Goal: Transaction & Acquisition: Purchase product/service

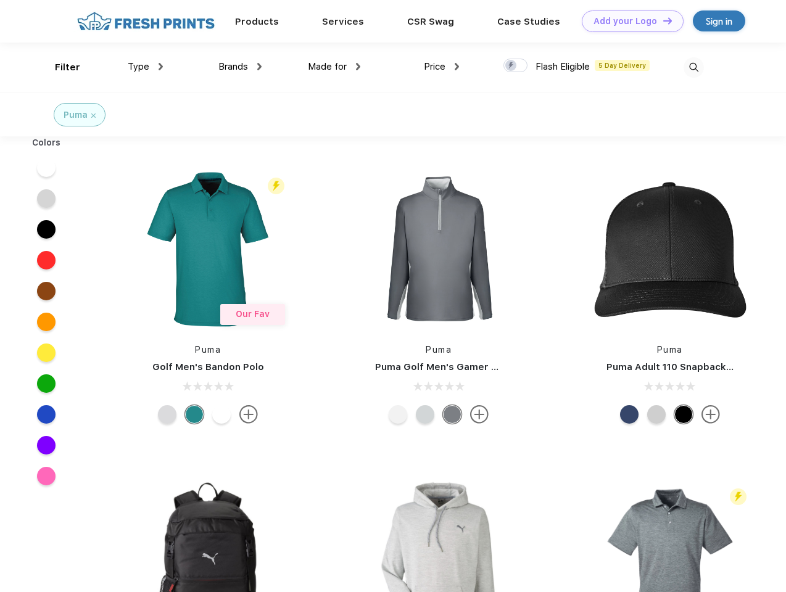
click at [628, 21] on link "Add your Logo Design Tool" at bounding box center [633, 21] width 102 height 22
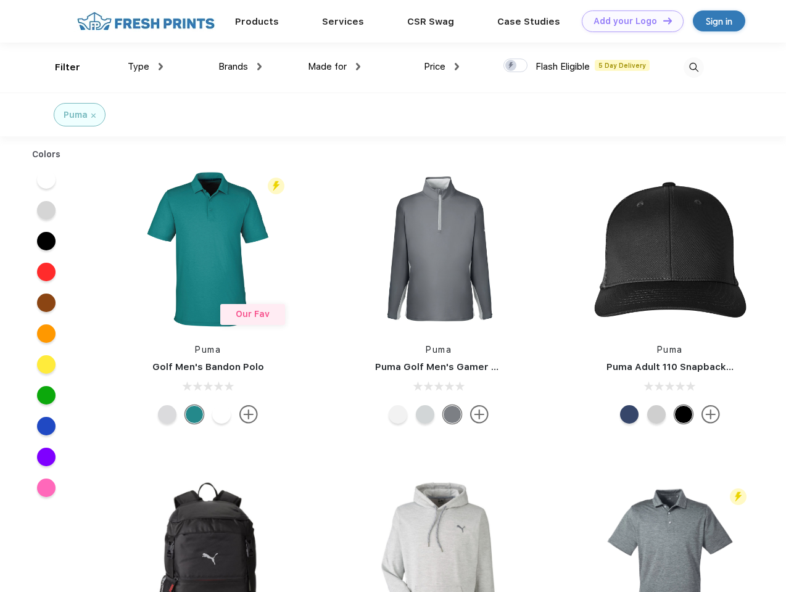
click at [0, 0] on div "Design Tool" at bounding box center [0, 0] width 0 height 0
click at [662, 20] on link "Add your Logo Design Tool" at bounding box center [633, 21] width 102 height 22
click at [59, 67] on div "Filter" at bounding box center [67, 67] width 25 height 14
click at [146, 67] on span "Type" at bounding box center [139, 66] width 22 height 11
click at [240, 67] on span "Brands" at bounding box center [233, 66] width 30 height 11
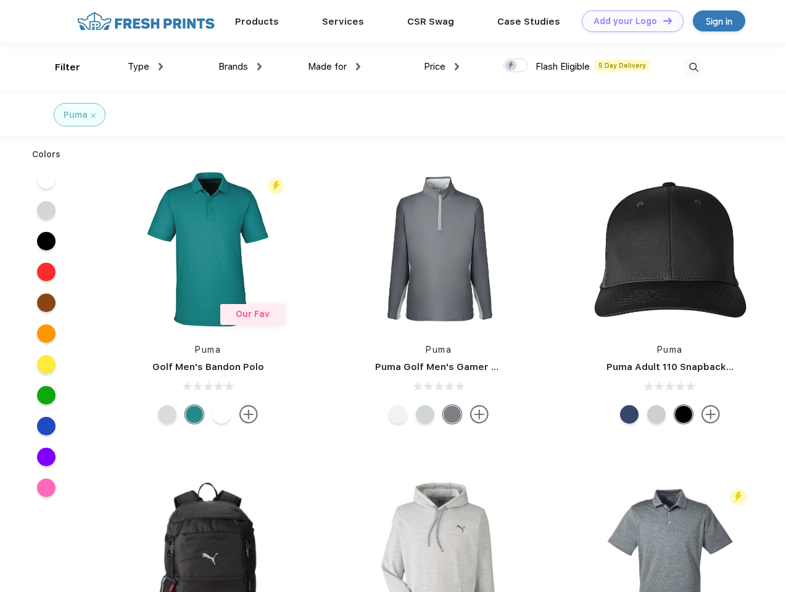
click at [334, 67] on span "Made for" at bounding box center [327, 66] width 39 height 11
click at [442, 67] on span "Price" at bounding box center [435, 66] width 22 height 11
click at [516, 66] on div at bounding box center [515, 66] width 24 height 14
click at [511, 66] on input "checkbox" at bounding box center [507, 62] width 8 height 8
click at [693, 67] on img at bounding box center [694, 67] width 20 height 20
